Goal: Find specific page/section: Find specific page/section

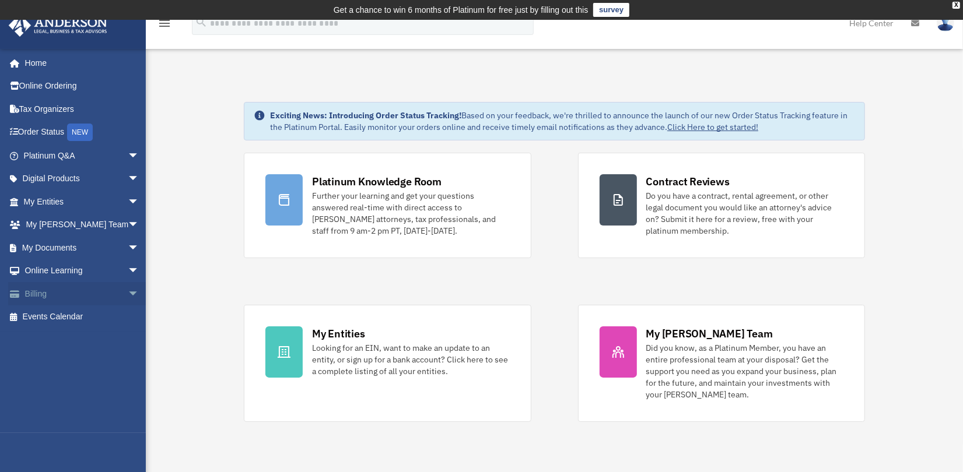
click at [67, 289] on link "Billing arrow_drop_down" at bounding box center [82, 293] width 149 height 23
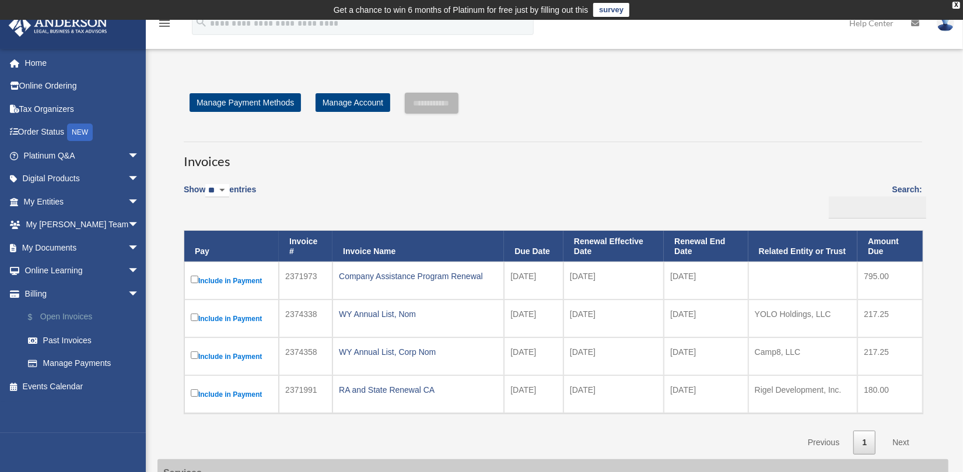
click at [66, 314] on link "$ Open Invoices" at bounding box center [86, 318] width 141 height 24
click at [69, 338] on link "Past Invoices" at bounding box center [86, 340] width 141 height 23
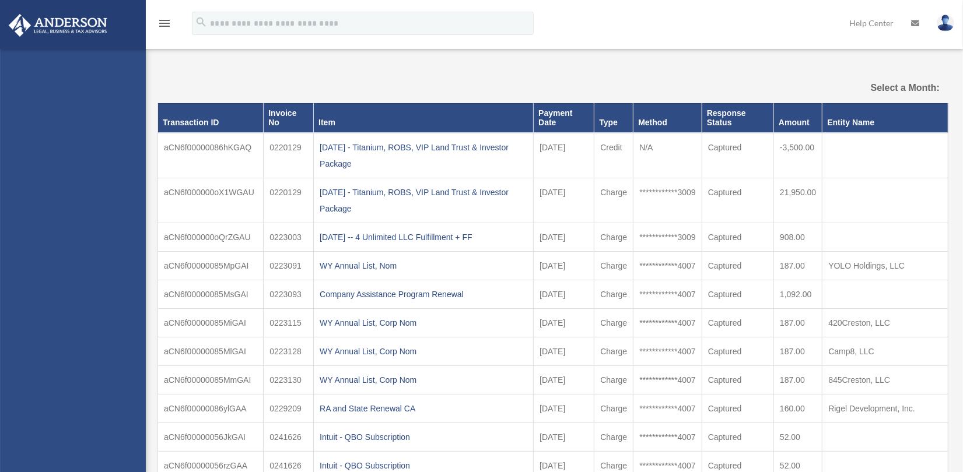
select select
